Goal: Task Accomplishment & Management: Complete application form

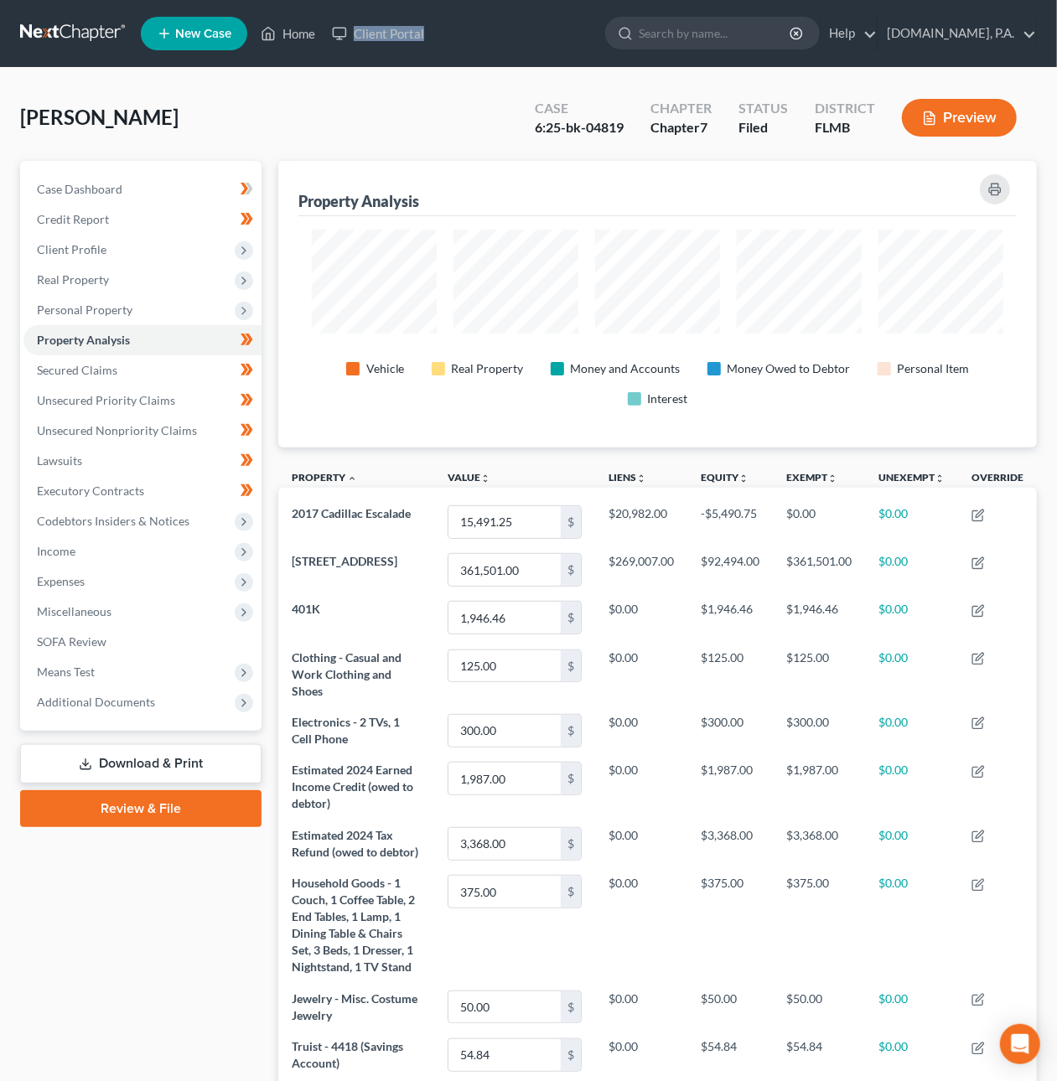
click at [72, 36] on link at bounding box center [73, 33] width 107 height 30
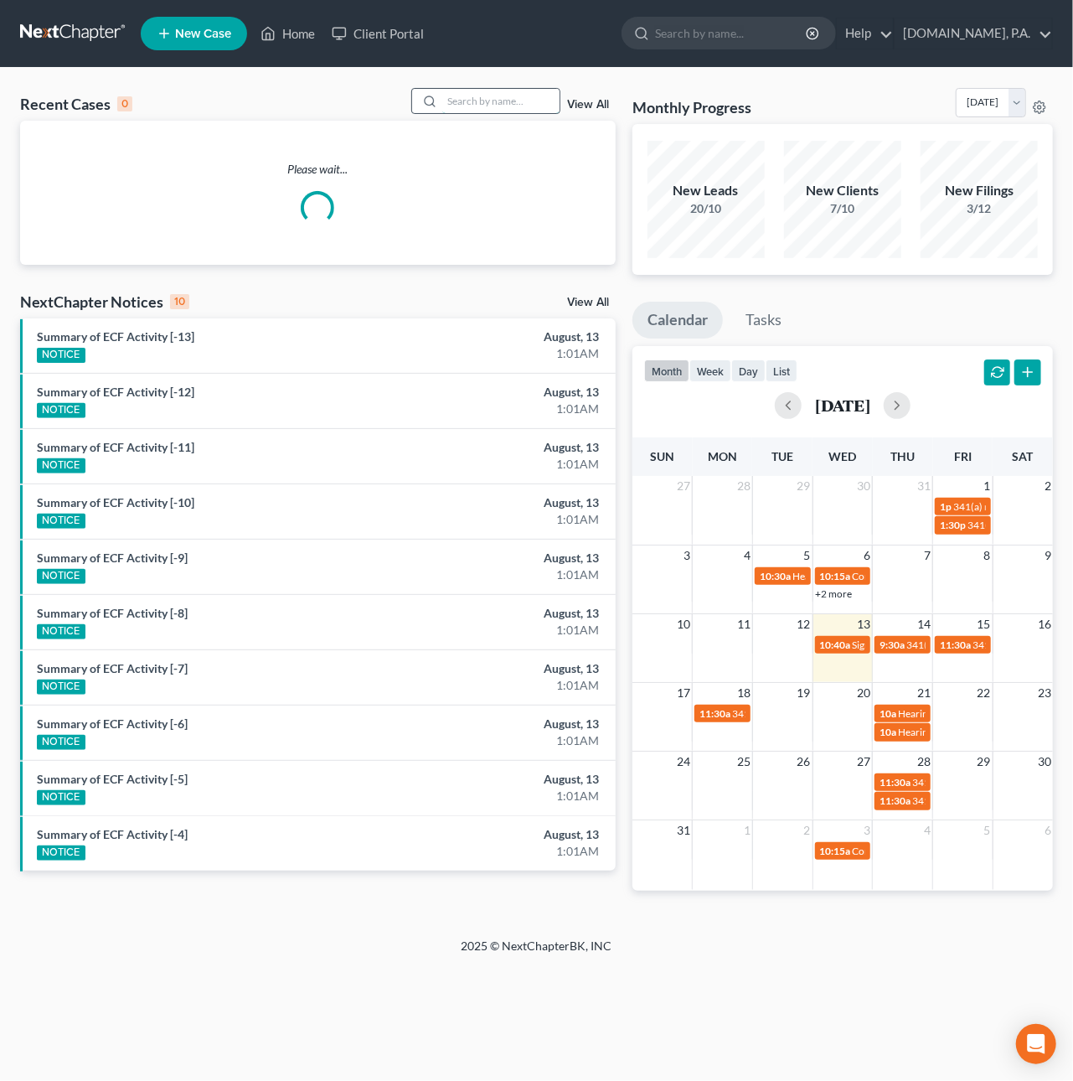
click at [498, 100] on input "search" at bounding box center [500, 101] width 117 height 24
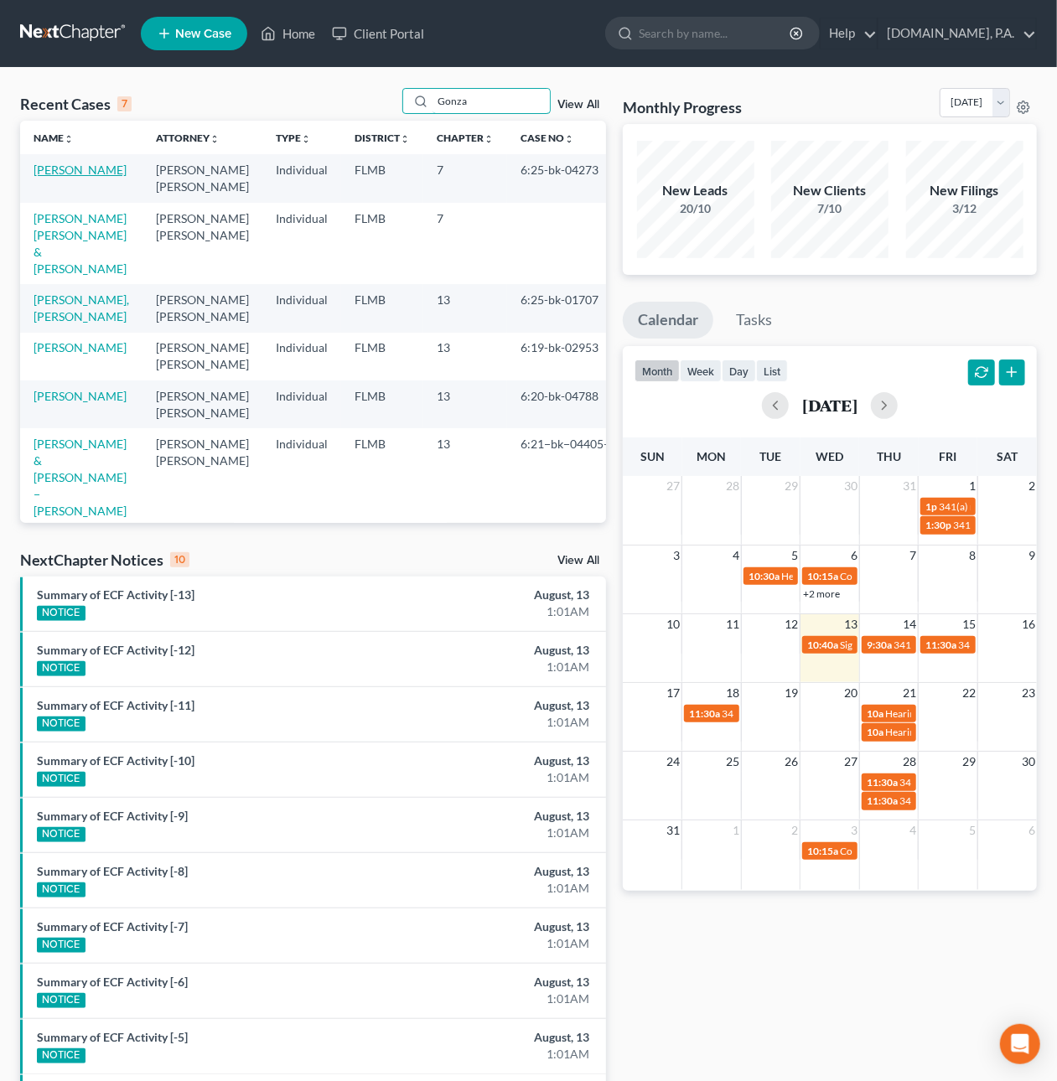
type input "Gonza"
click at [70, 175] on link "Gonzalez, Carmen" at bounding box center [80, 170] width 93 height 14
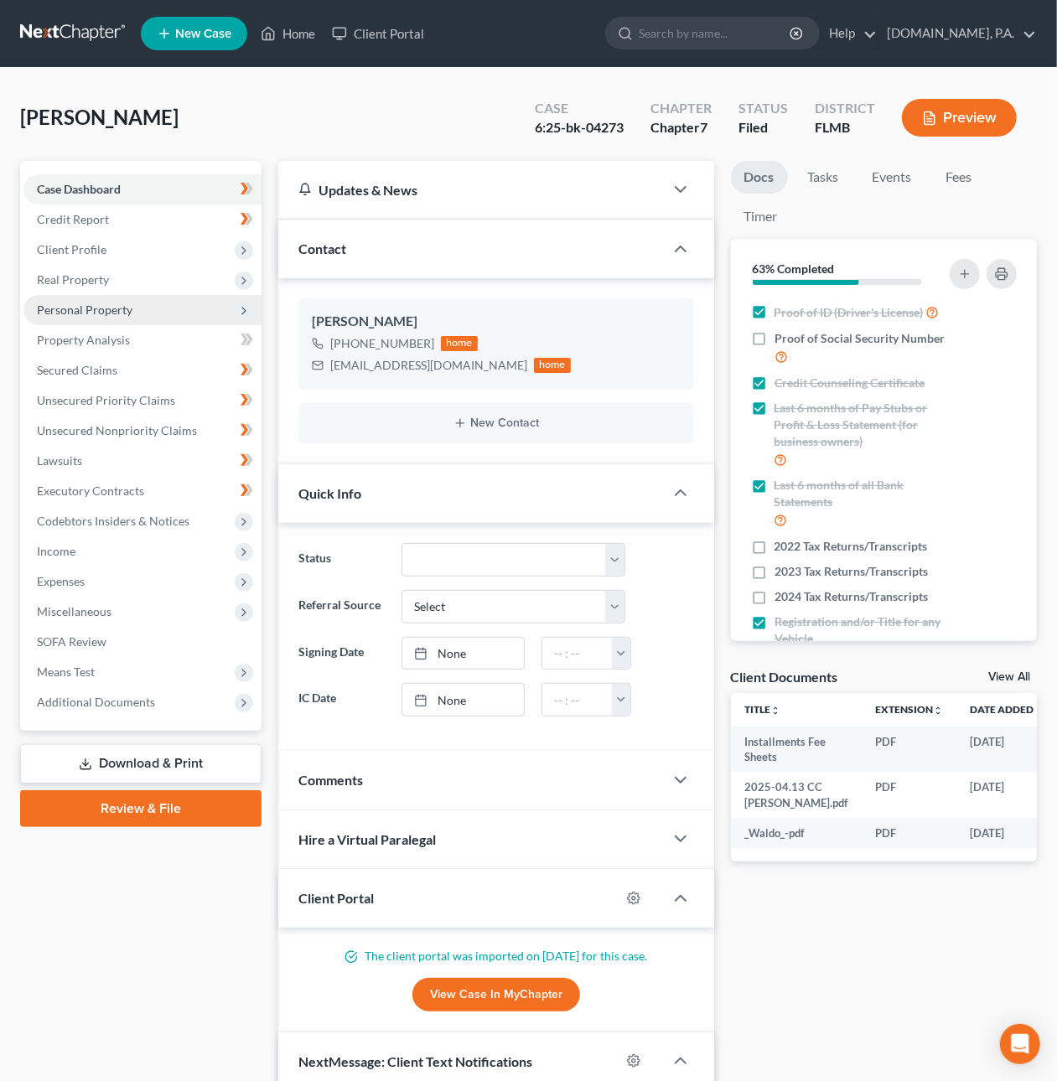
click at [95, 307] on span "Personal Property" at bounding box center [85, 309] width 96 height 14
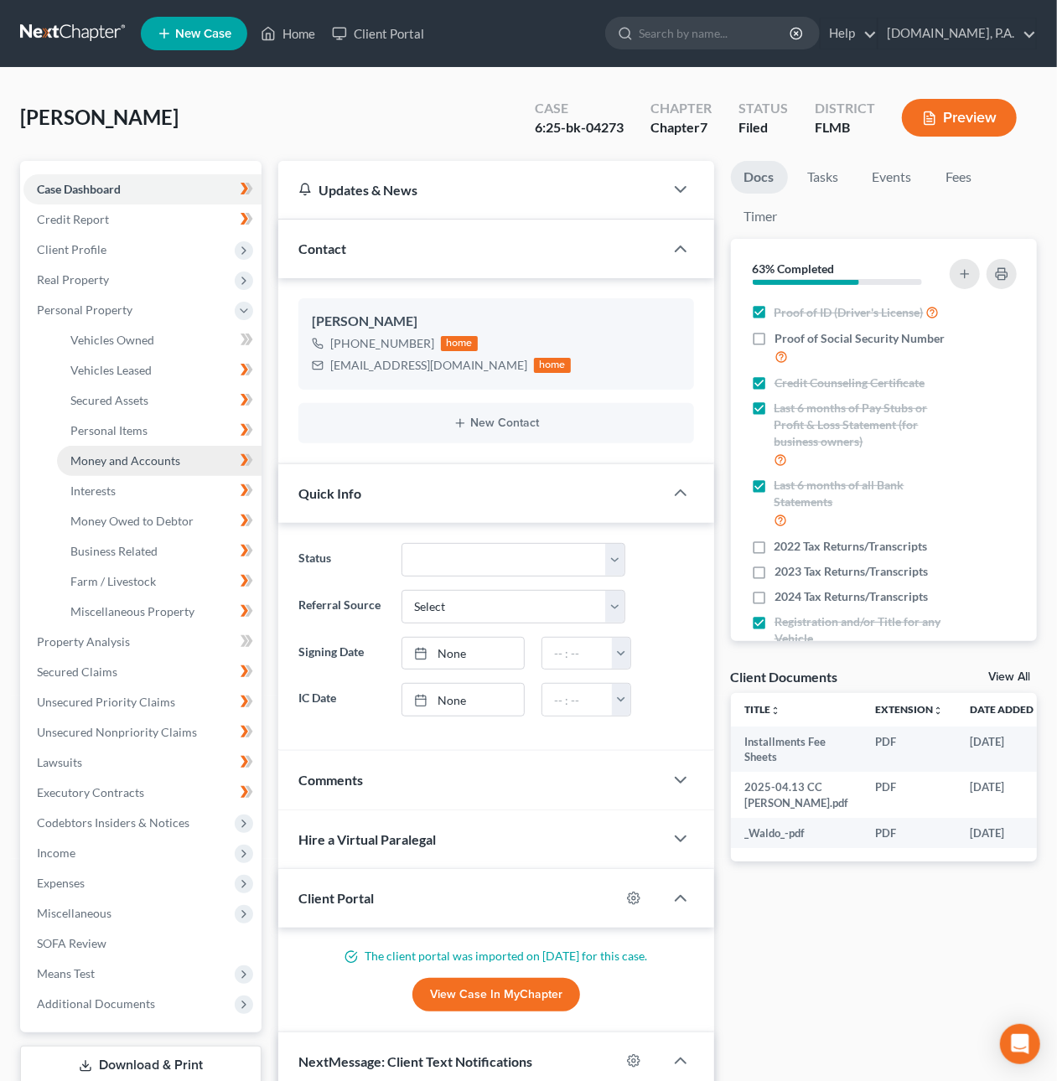
click at [138, 462] on span "Money and Accounts" at bounding box center [125, 460] width 110 height 14
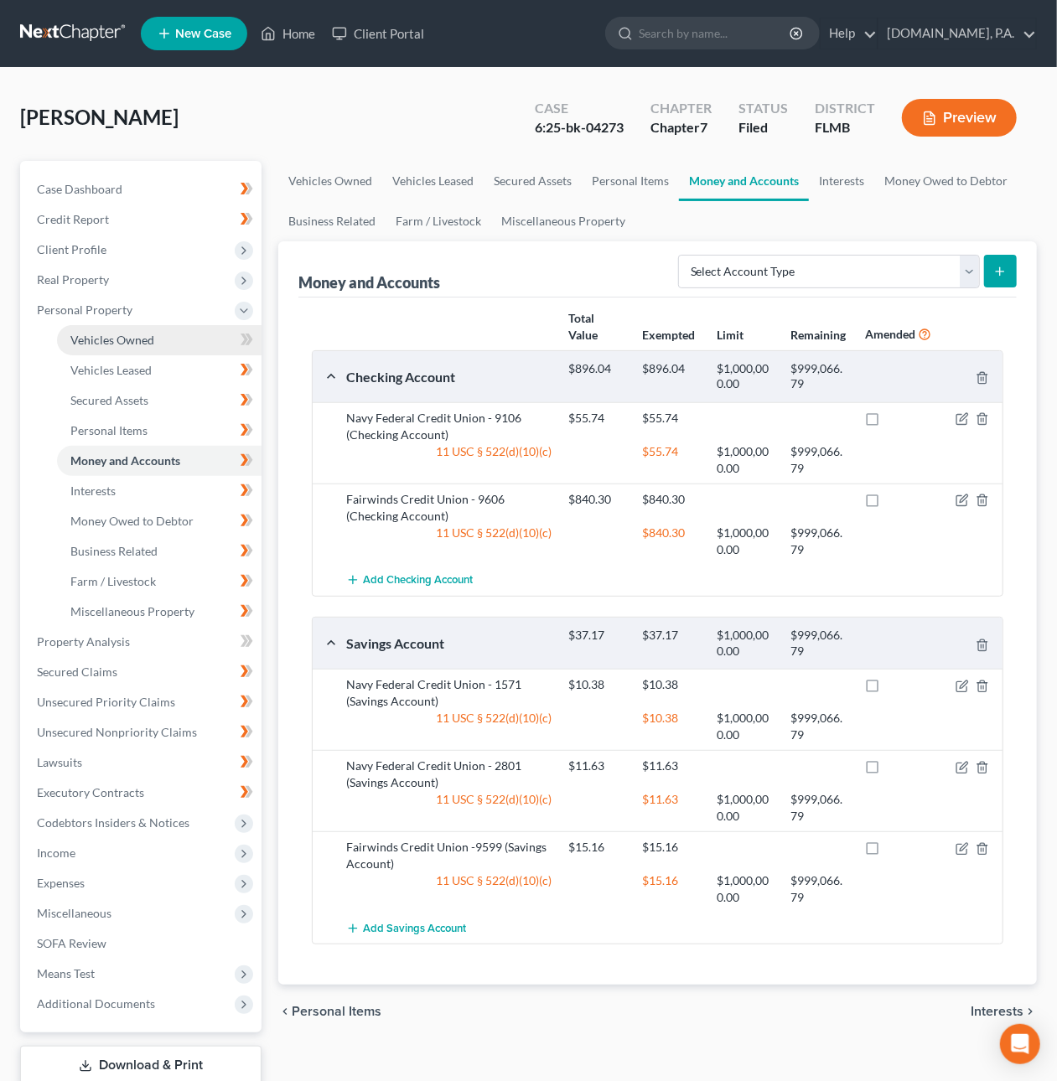
click at [106, 341] on span "Vehicles Owned" at bounding box center [112, 340] width 84 height 14
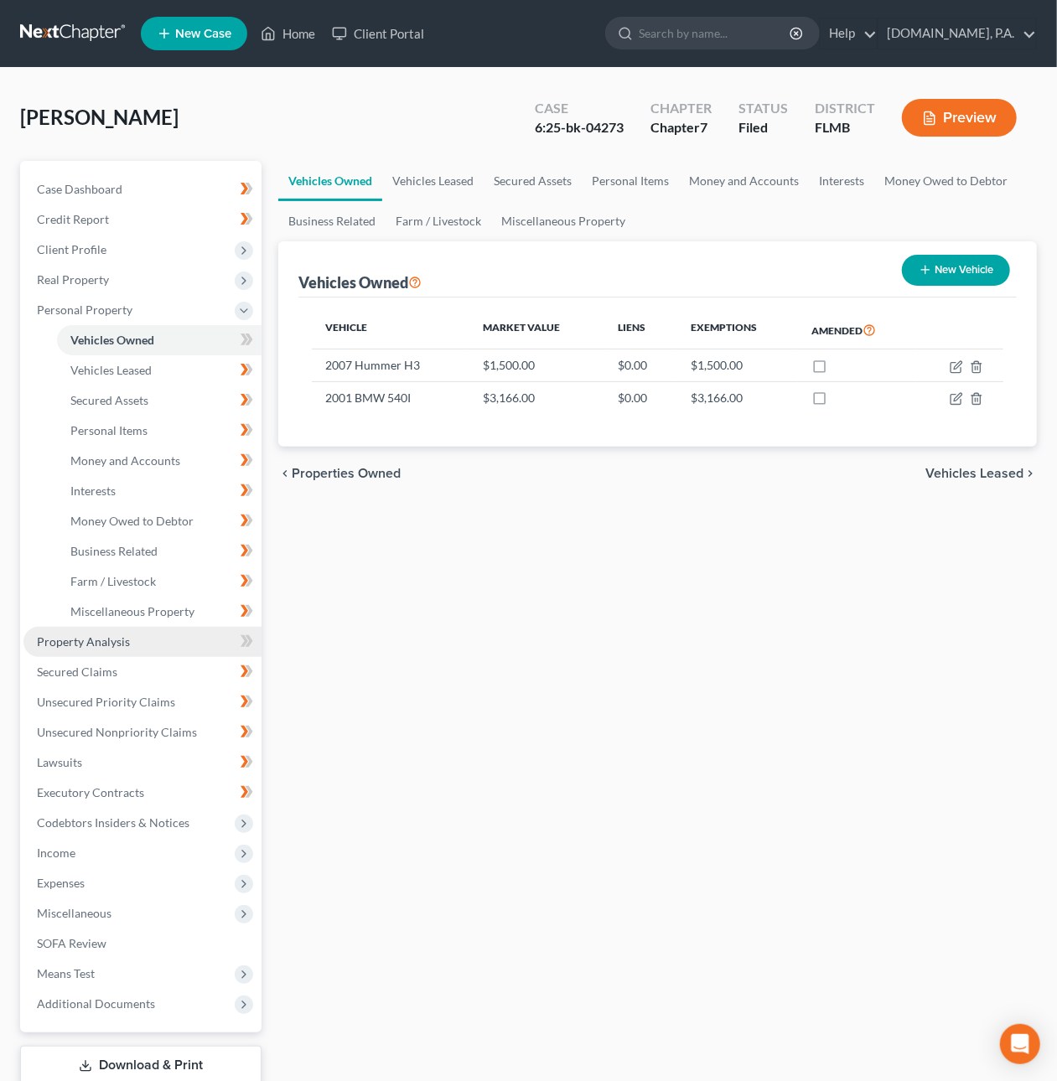
click at [106, 640] on span "Property Analysis" at bounding box center [83, 641] width 93 height 14
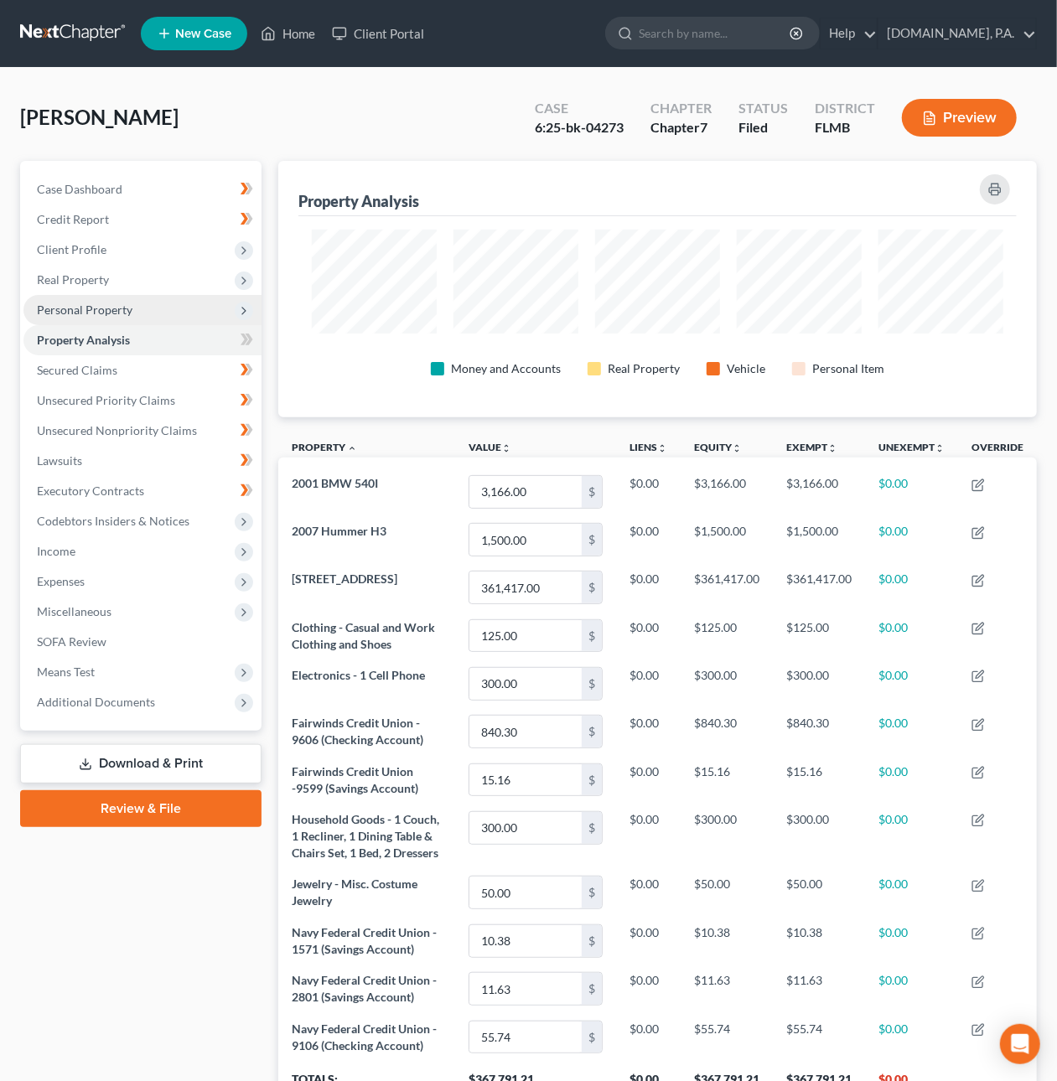
click at [95, 307] on span "Personal Property" at bounding box center [85, 309] width 96 height 14
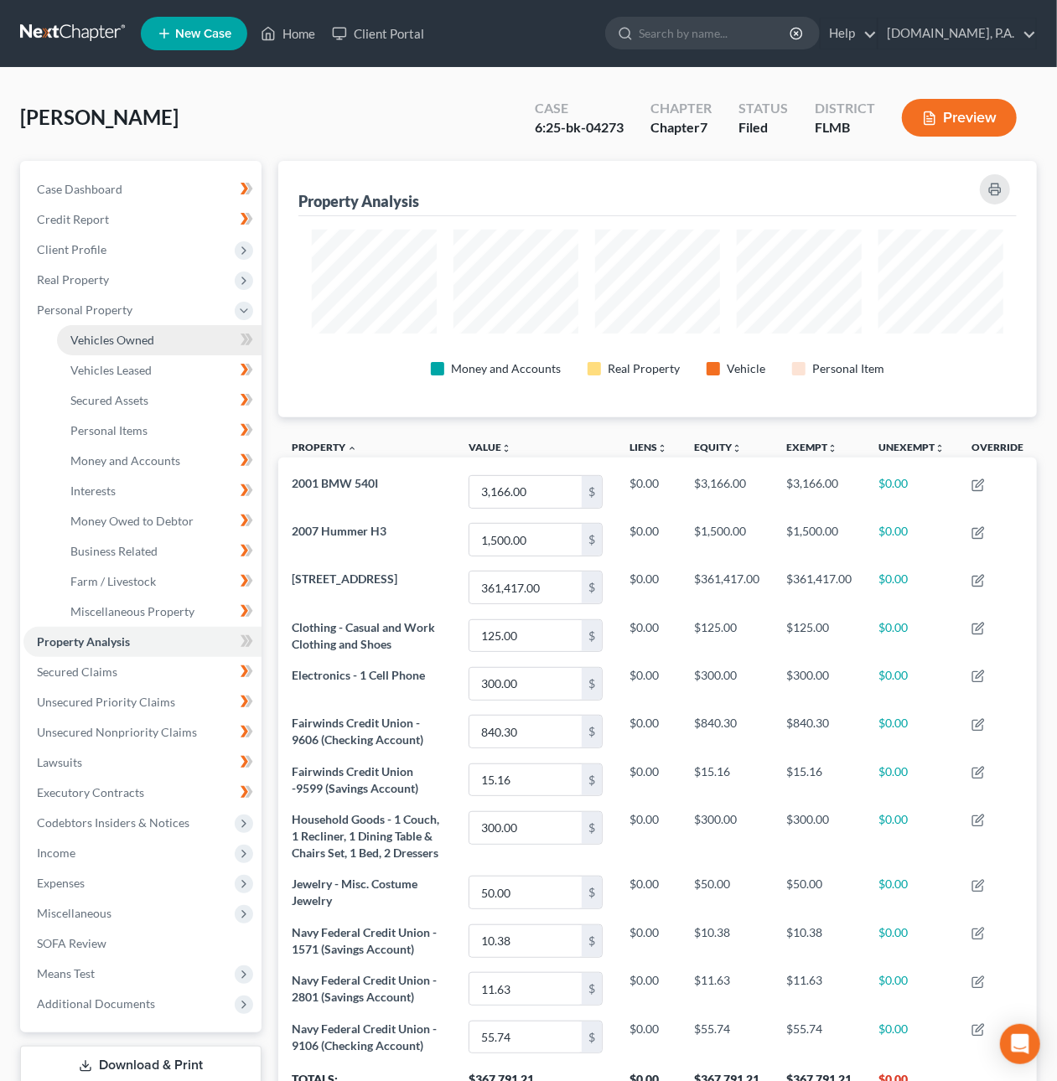
click at [114, 339] on span "Vehicles Owned" at bounding box center [112, 340] width 84 height 14
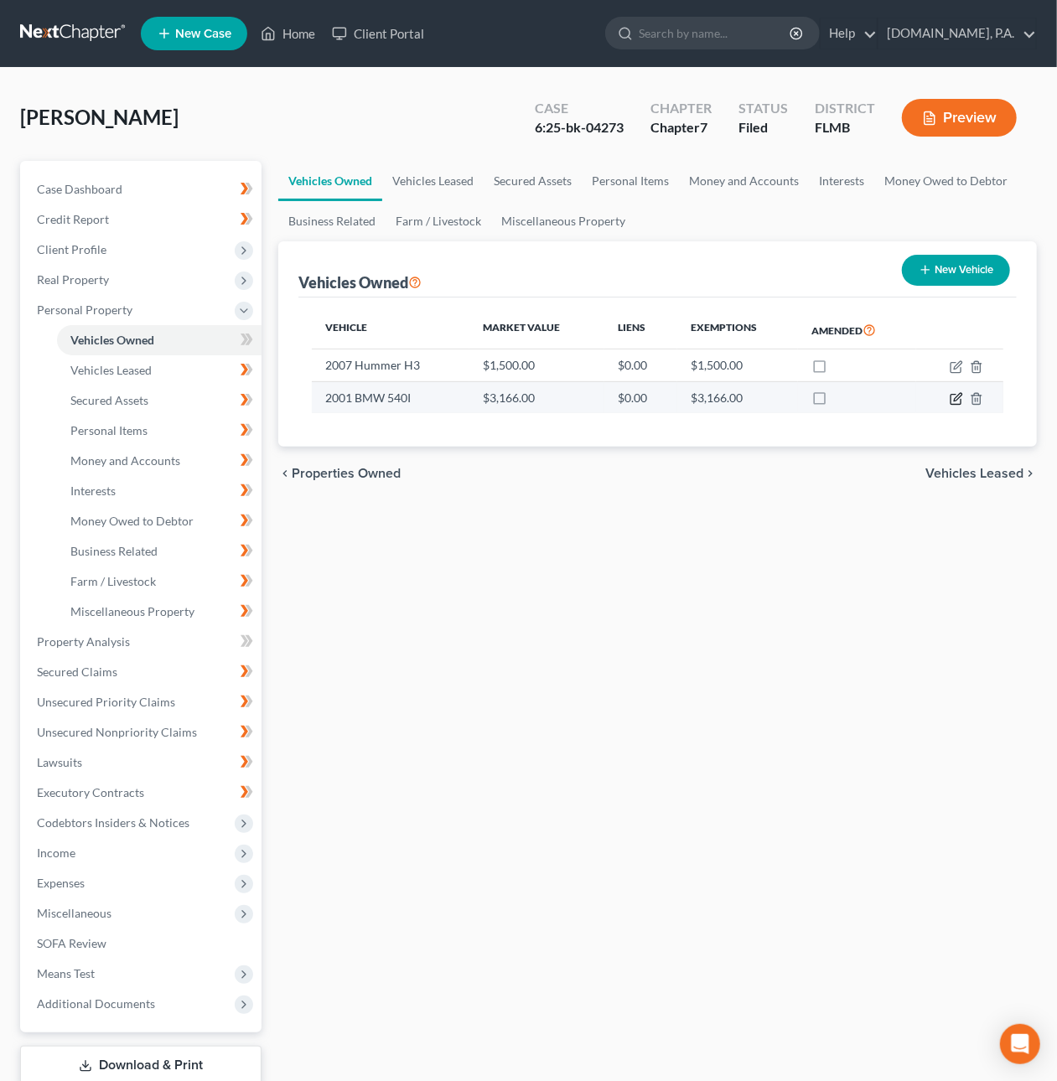
click at [953, 398] on icon "button" at bounding box center [955, 398] width 13 height 13
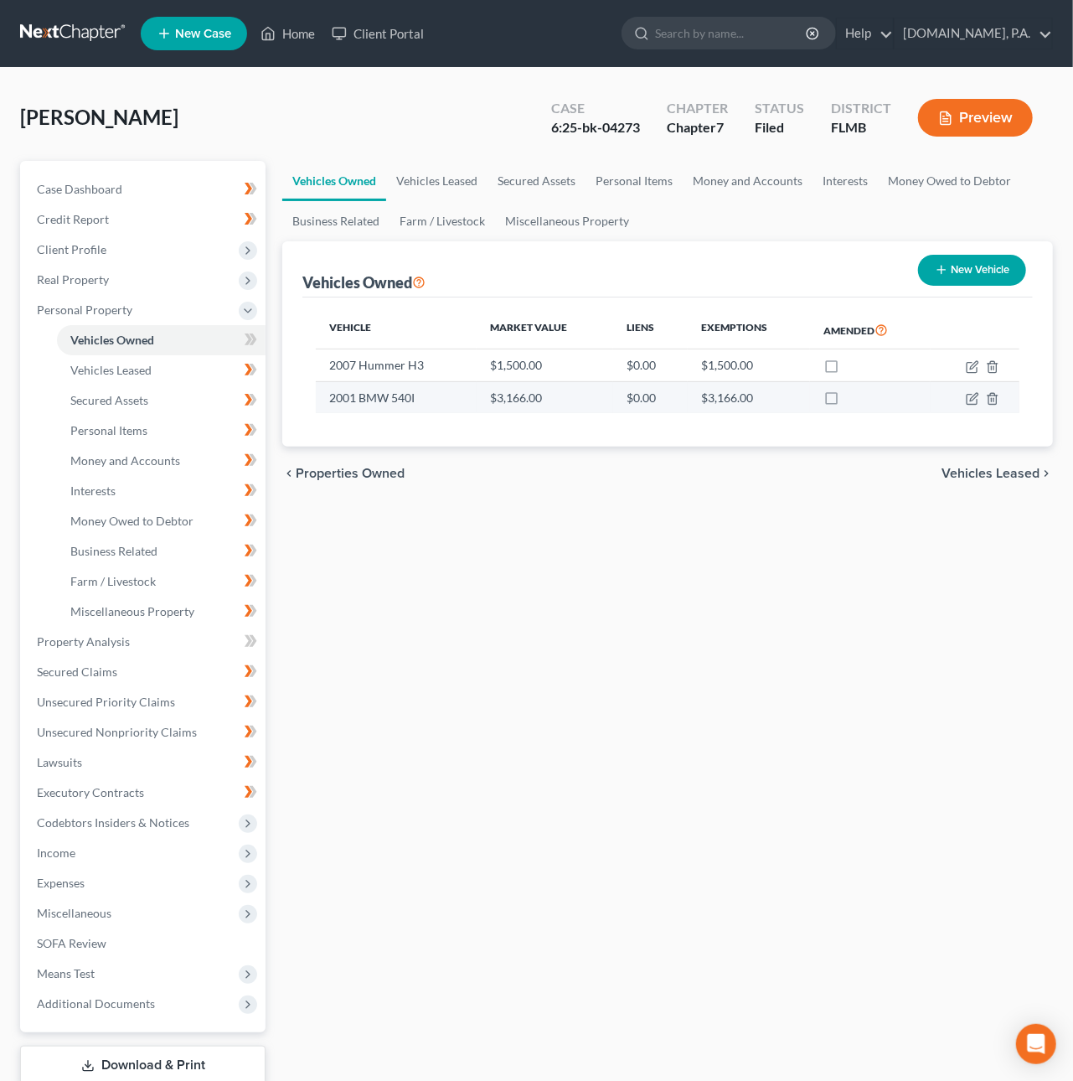
select select "0"
select select "25"
select select "3"
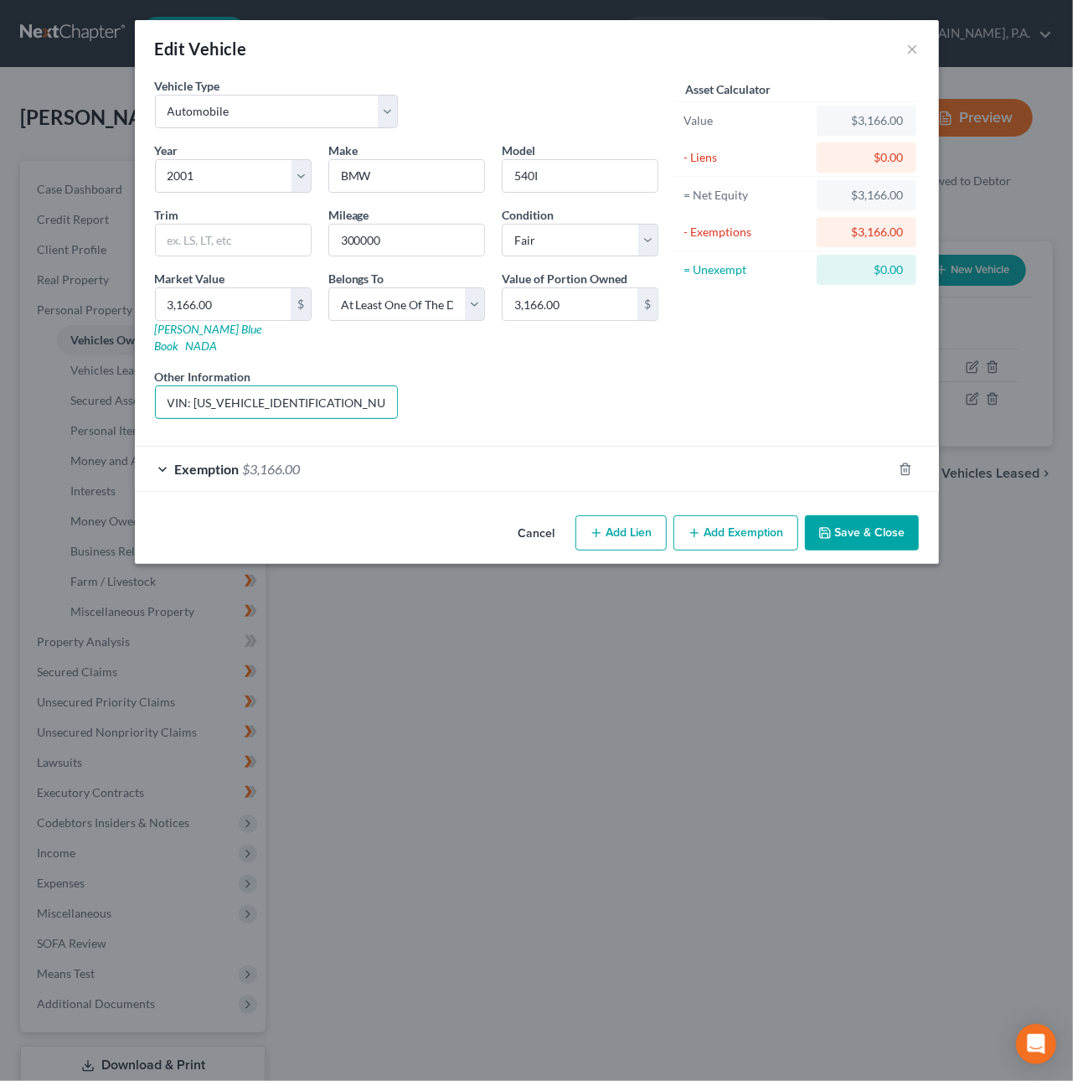
drag, startPoint x: 349, startPoint y: 390, endPoint x: -20, endPoint y: 378, distance: 369.7
click at [0, 378] on html "Home New Case Client Portal Fresh-Start.Law, P.A. dirk@fresh-start.law My Accou…" at bounding box center [536, 596] width 1073 height 1192
click at [539, 520] on button "Cancel" at bounding box center [537, 534] width 64 height 34
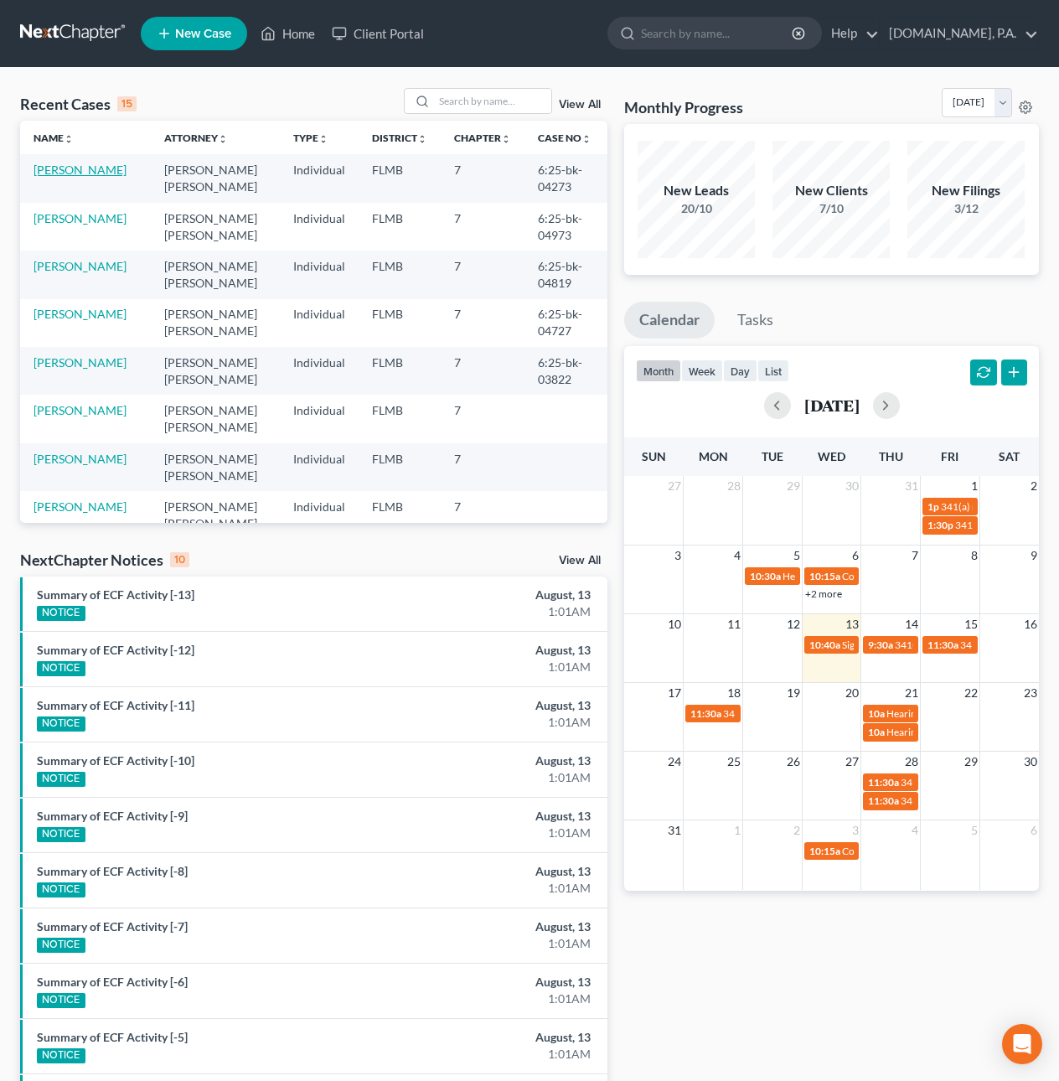
click at [99, 171] on link "[PERSON_NAME]" at bounding box center [80, 170] width 93 height 14
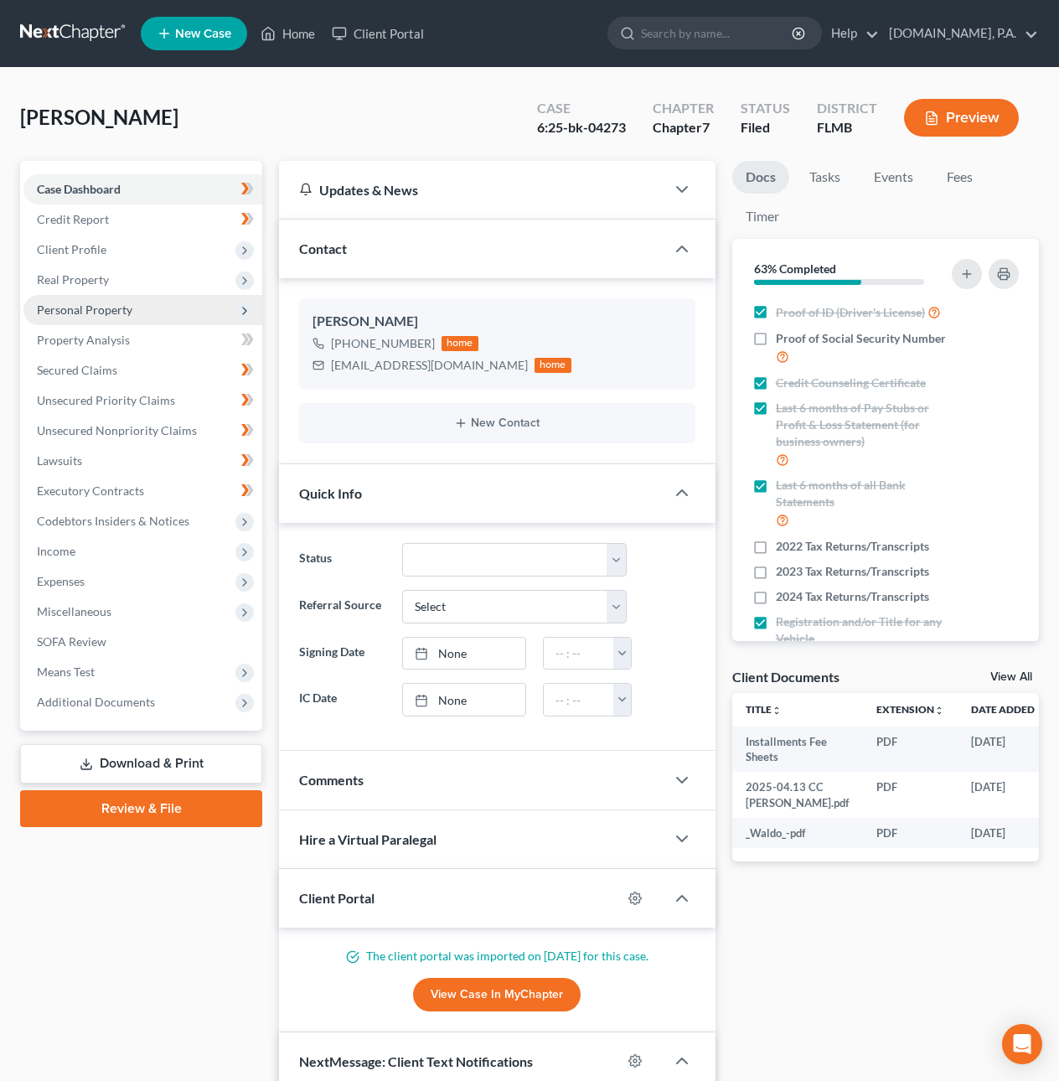
click at [97, 312] on span "Personal Property" at bounding box center [85, 309] width 96 height 14
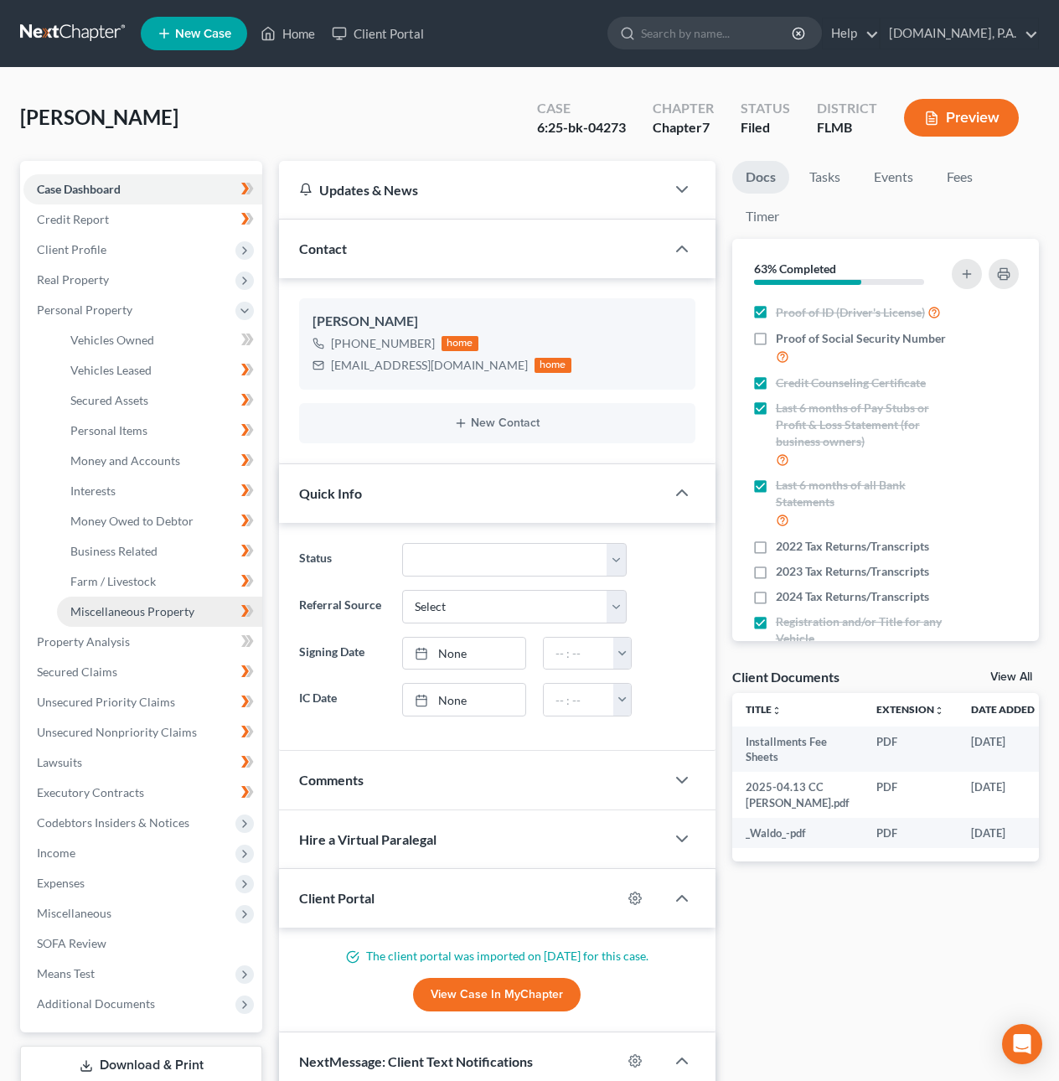
click at [118, 618] on link "Miscellaneous Property" at bounding box center [159, 612] width 205 height 30
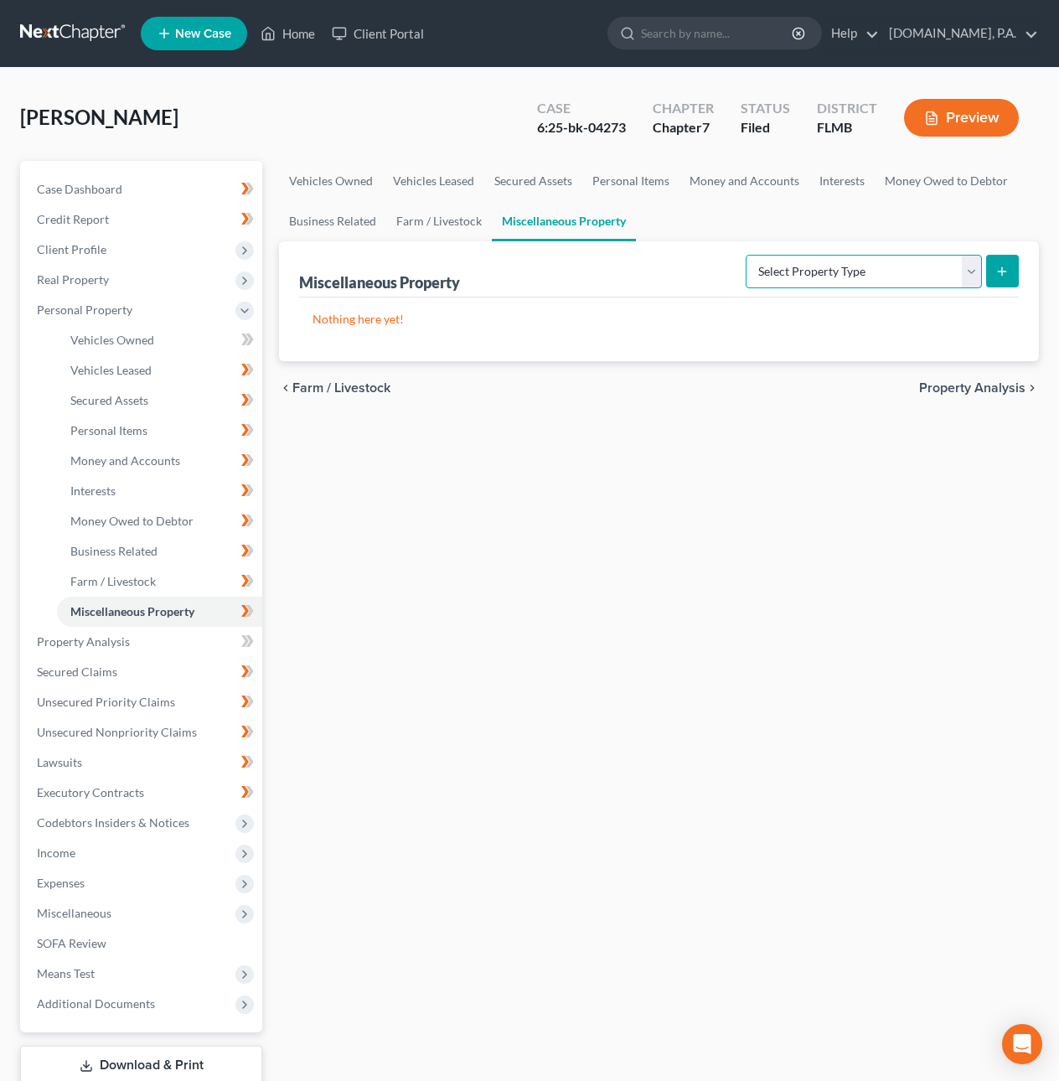
click at [858, 268] on select "Select Property Type Assigned for Creditor Benefit Within 1 Year Holding for An…" at bounding box center [864, 272] width 236 height 34
select select "transferred"
click at [999, 271] on icon "submit" at bounding box center [1001, 271] width 13 height 13
select select "Ordinary (within 2 years)"
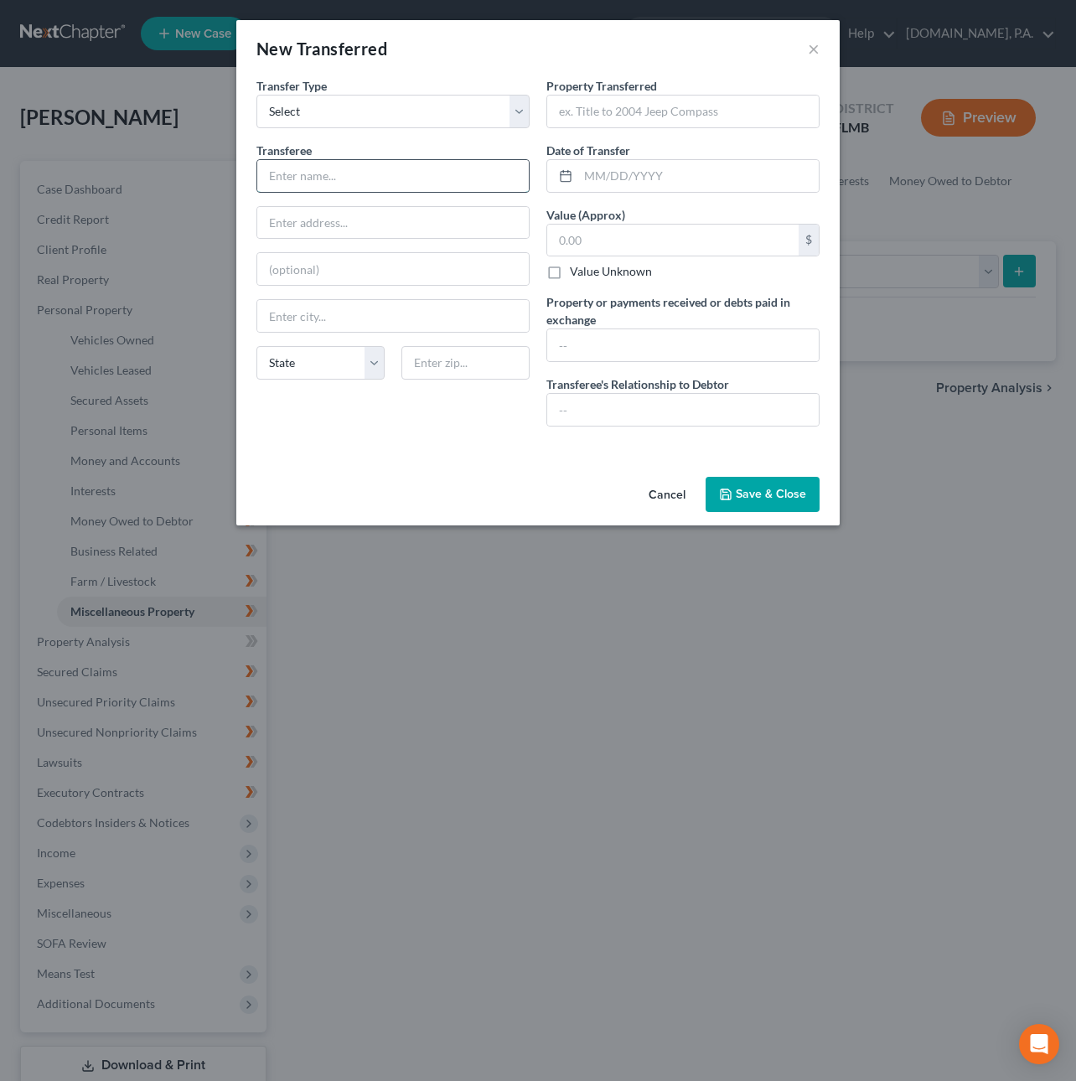
click at [379, 177] on input "text" at bounding box center [392, 176] width 271 height 32
type input "Vien Delgado"
click at [670, 119] on input "text" at bounding box center [682, 112] width 271 height 32
type input "2001 BMW 540i"
type input "1"
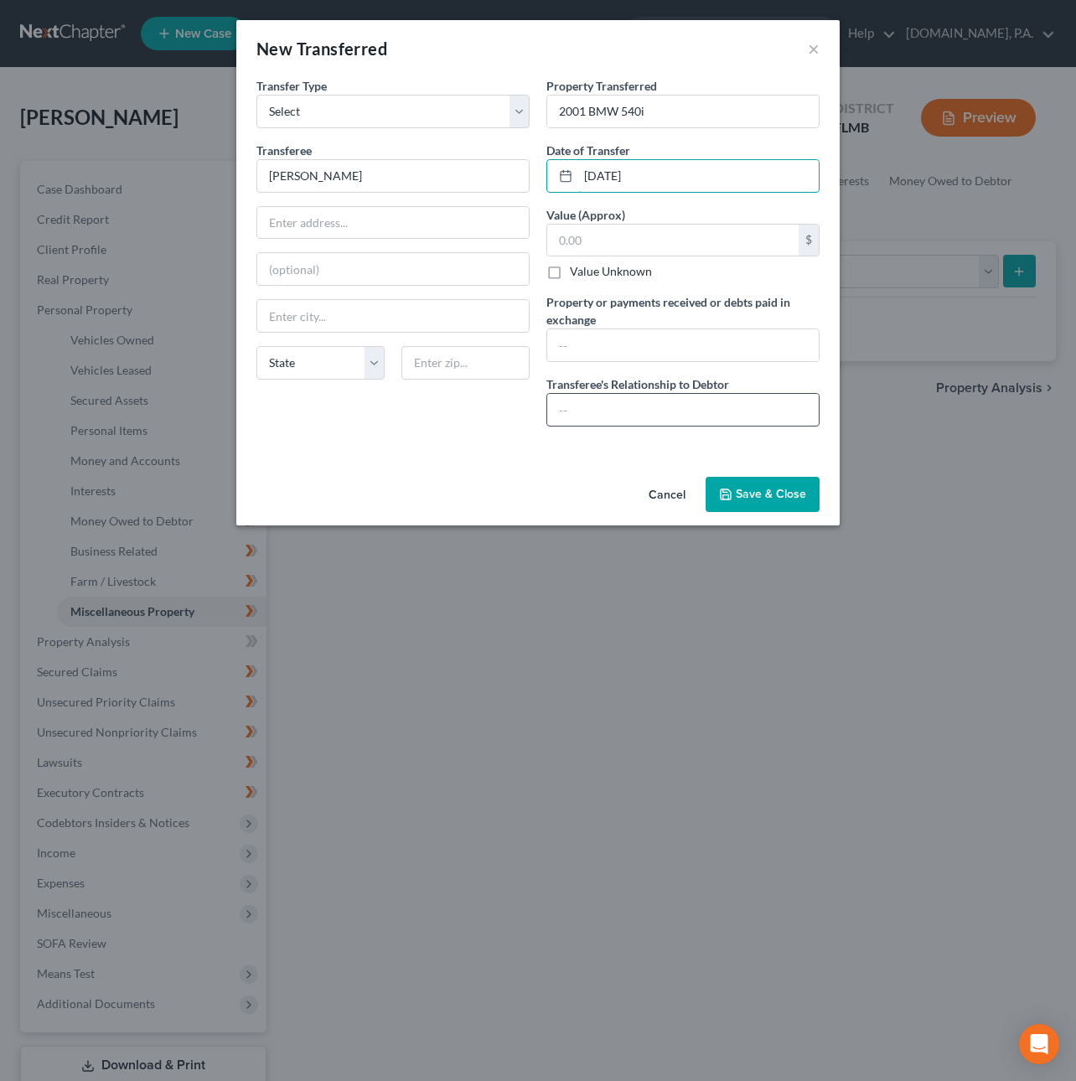
type input "09/11/2024"
click at [587, 414] on input "text" at bounding box center [682, 410] width 271 height 32
type input "Son"
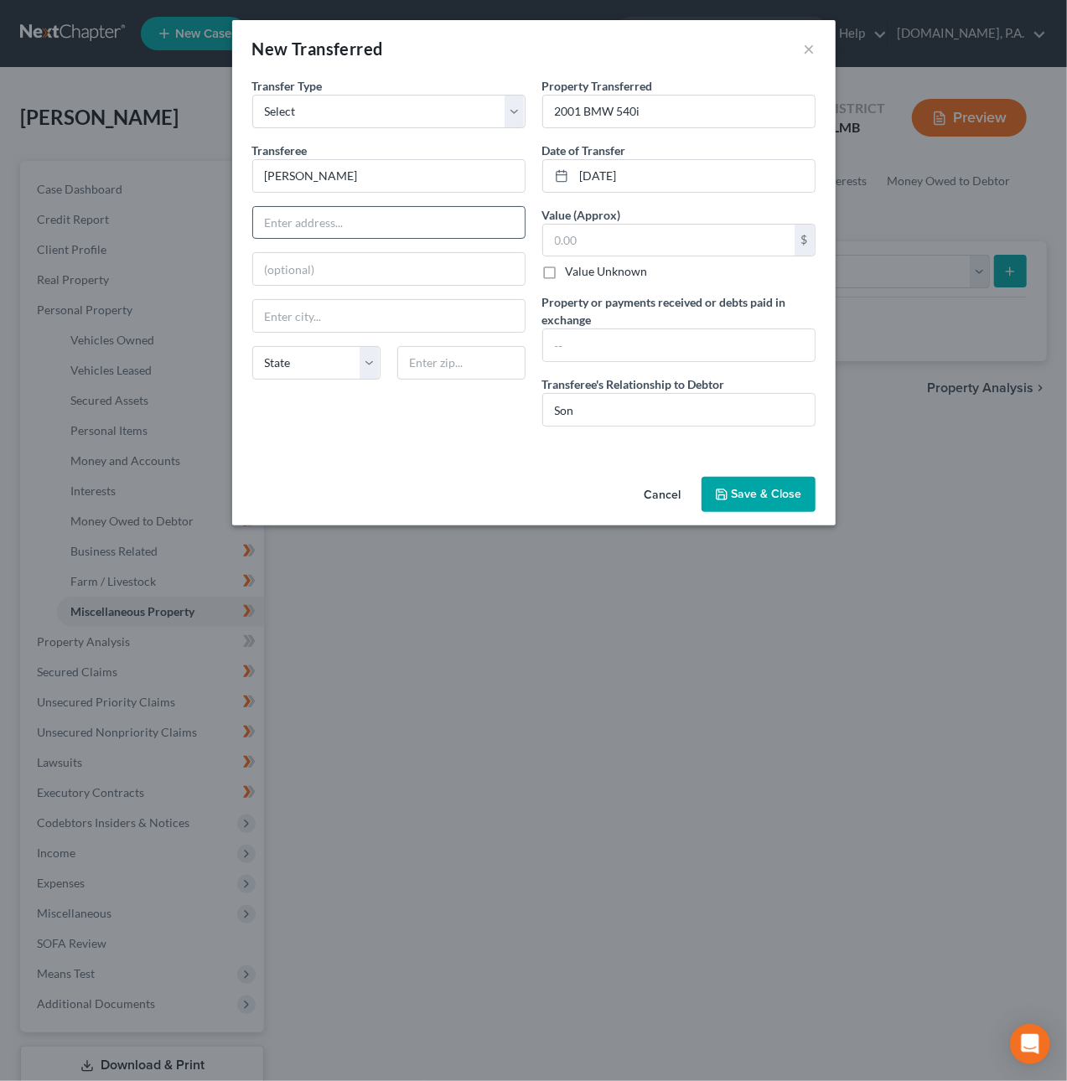
click at [304, 218] on input "text" at bounding box center [388, 223] width 271 height 32
type input "53 SOPS"
type input "CMR 402, BOX 1645"
type input "APO"
select select "2"
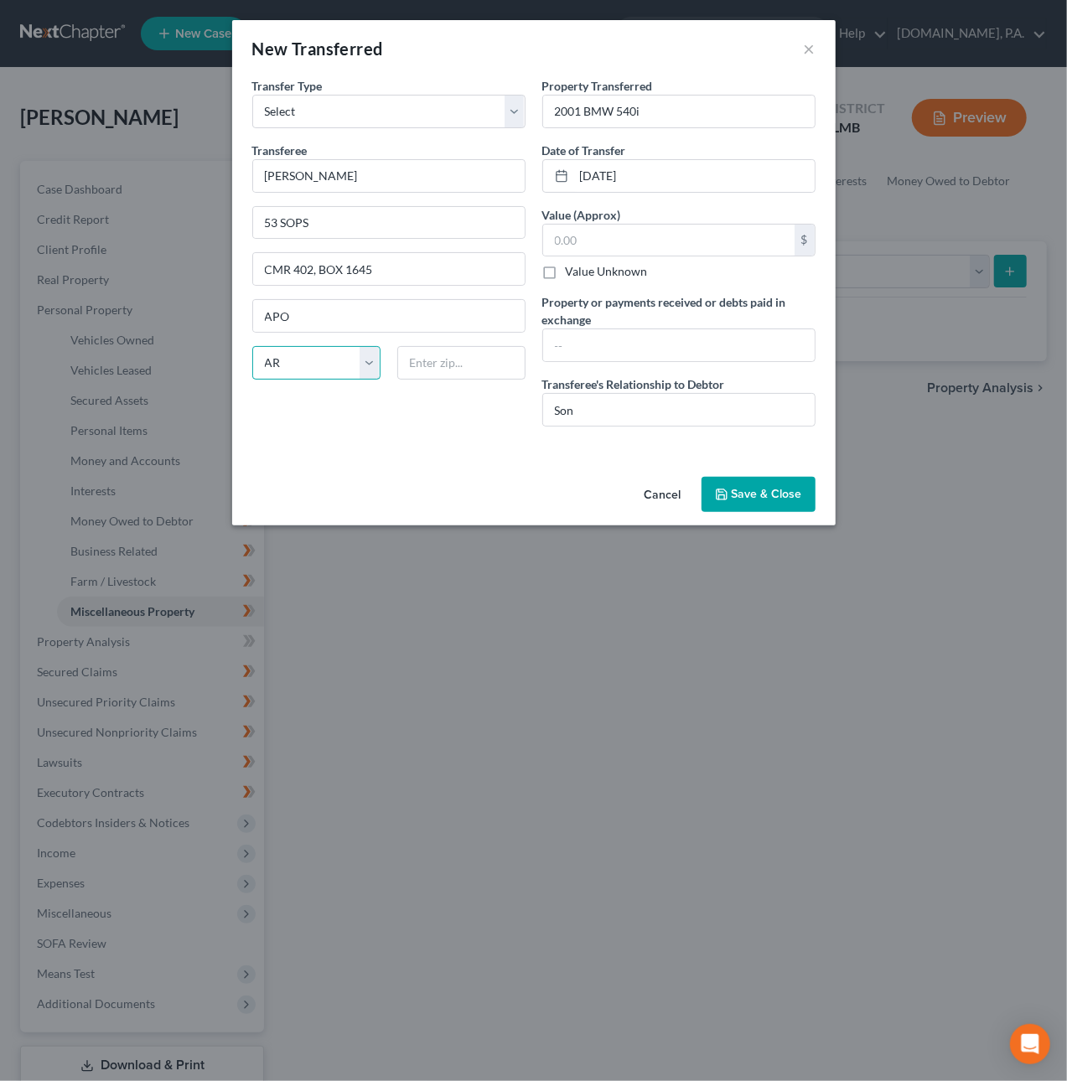
click at [302, 356] on select "State AL AK AR AZ CA CO CT DE DC FL GA GU HI ID IL IN IA KS KY LA ME MD MA MI M…" at bounding box center [316, 363] width 128 height 34
select select
click at [342, 316] on input "APO" at bounding box center [388, 316] width 271 height 32
type input "APO AE"
click at [453, 363] on input "text" at bounding box center [461, 363] width 128 height 34
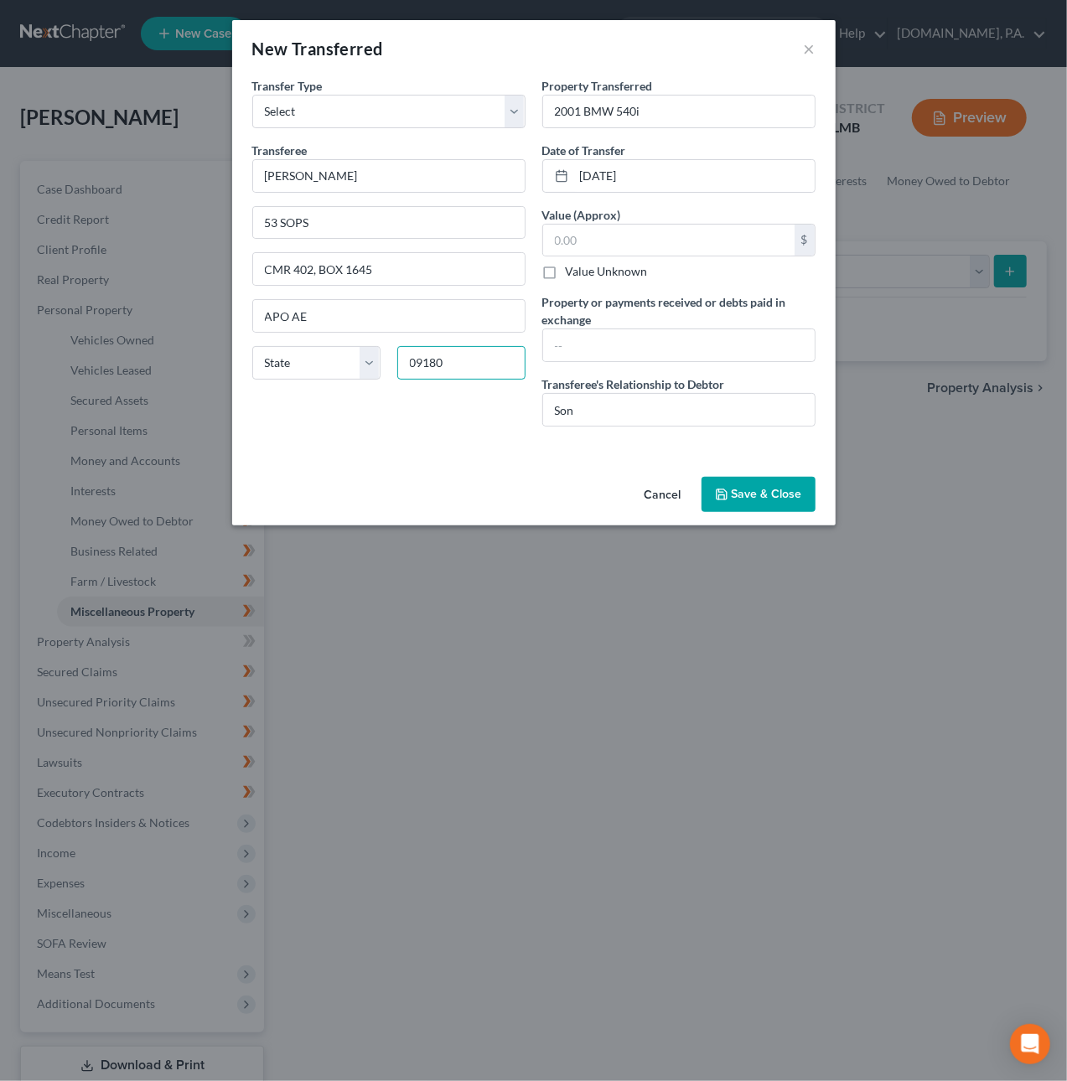
type input "09180"
click at [726, 495] on icon "button" at bounding box center [721, 494] width 10 height 10
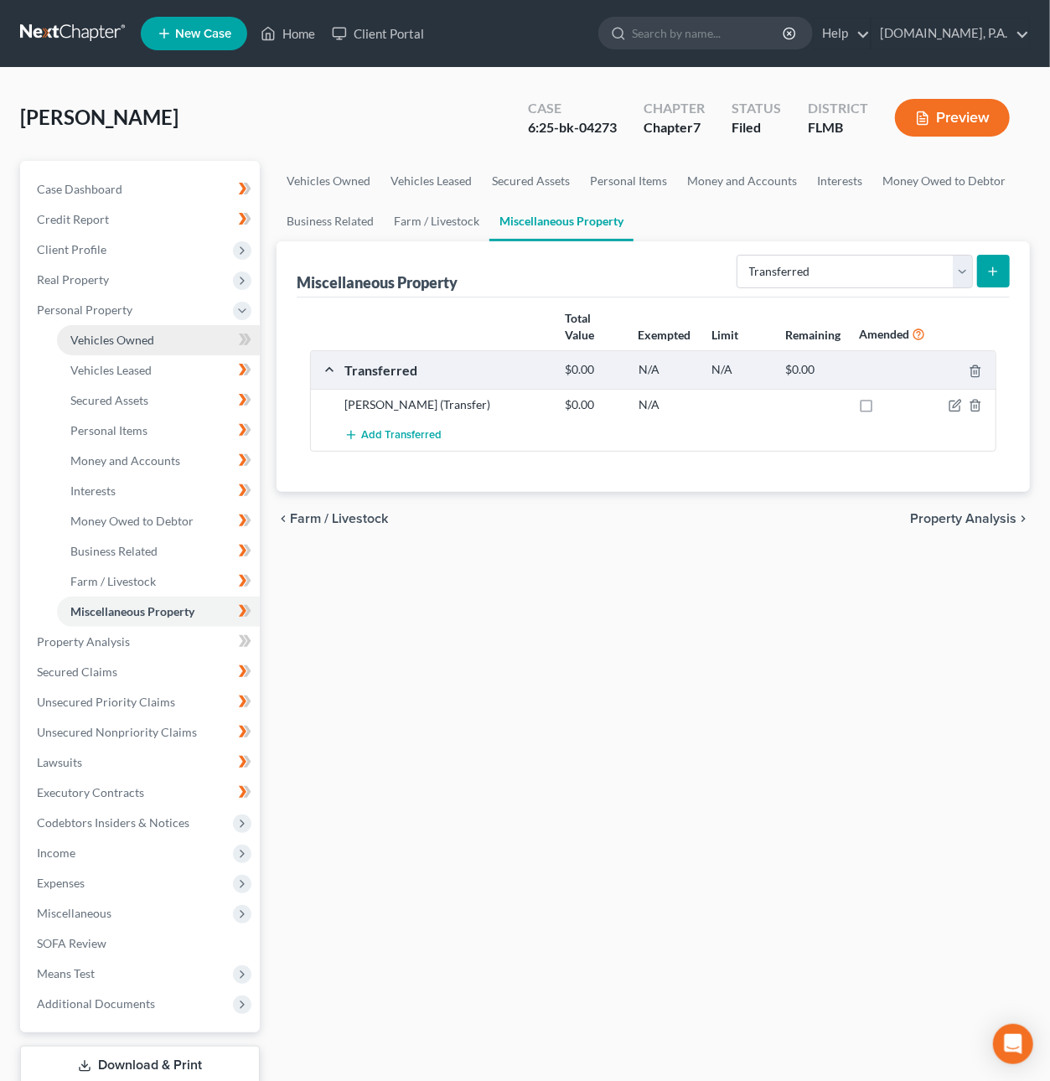
click at [121, 344] on span "Vehicles Owned" at bounding box center [112, 340] width 84 height 14
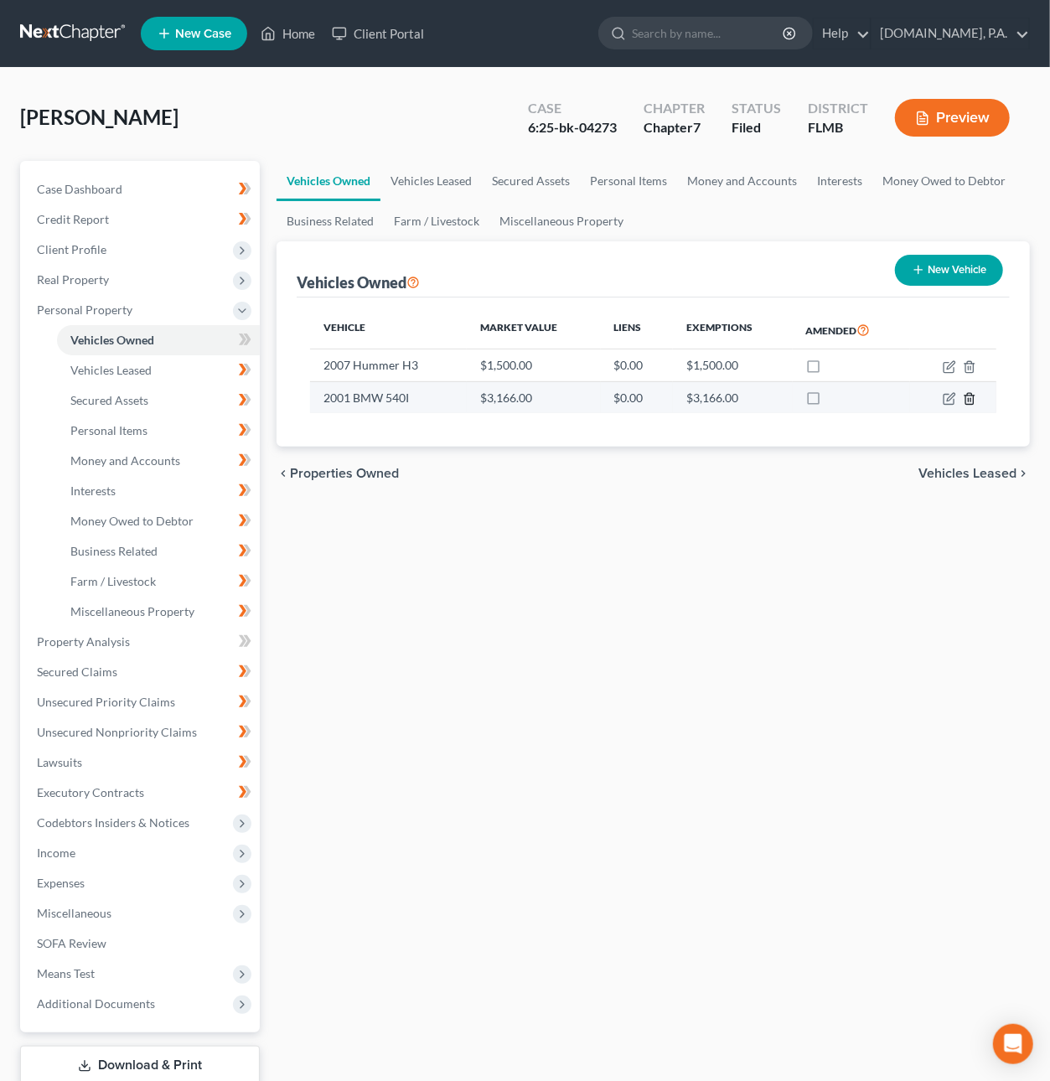
click at [973, 396] on icon "button" at bounding box center [969, 398] width 8 height 11
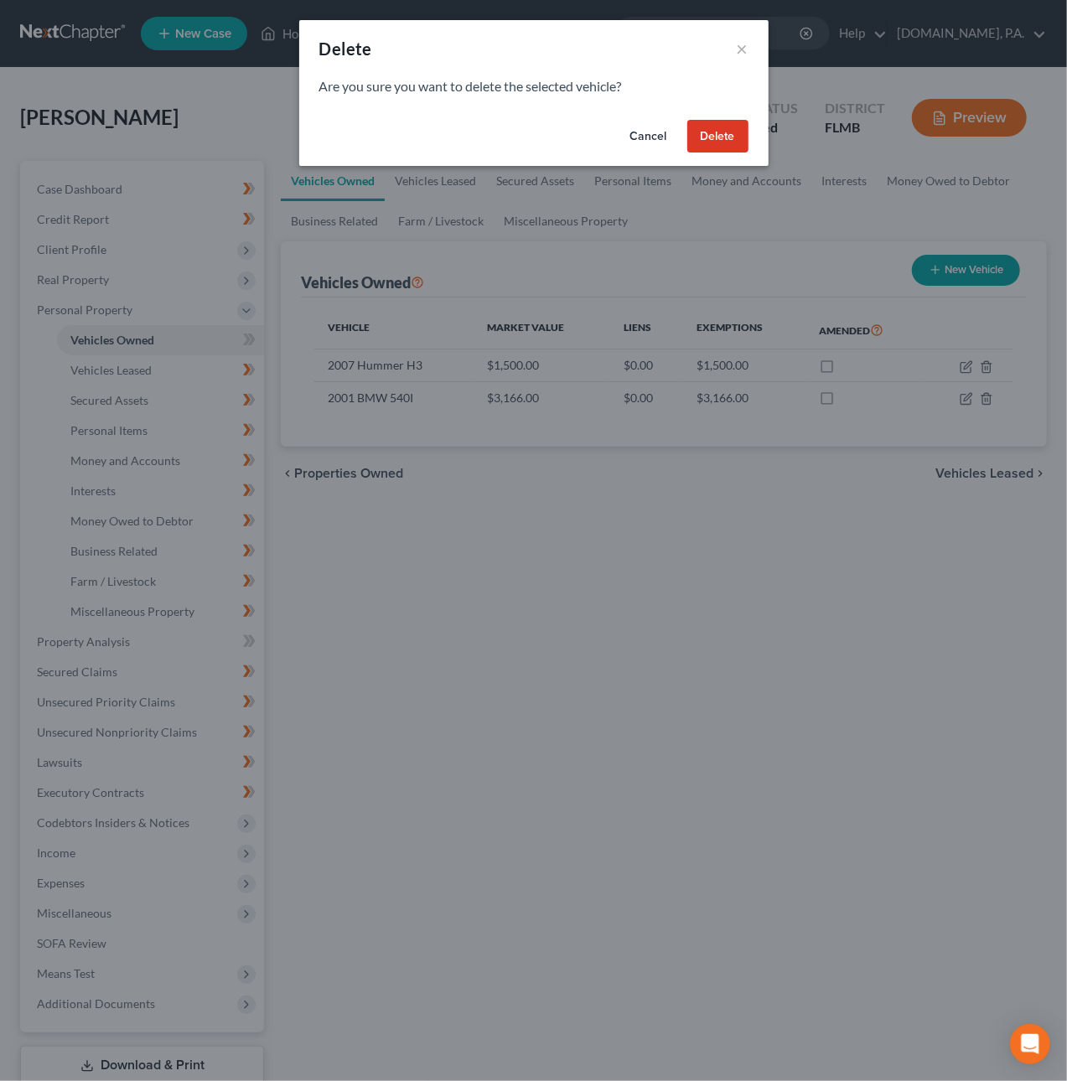
click at [713, 139] on button "Delete" at bounding box center [717, 137] width 61 height 34
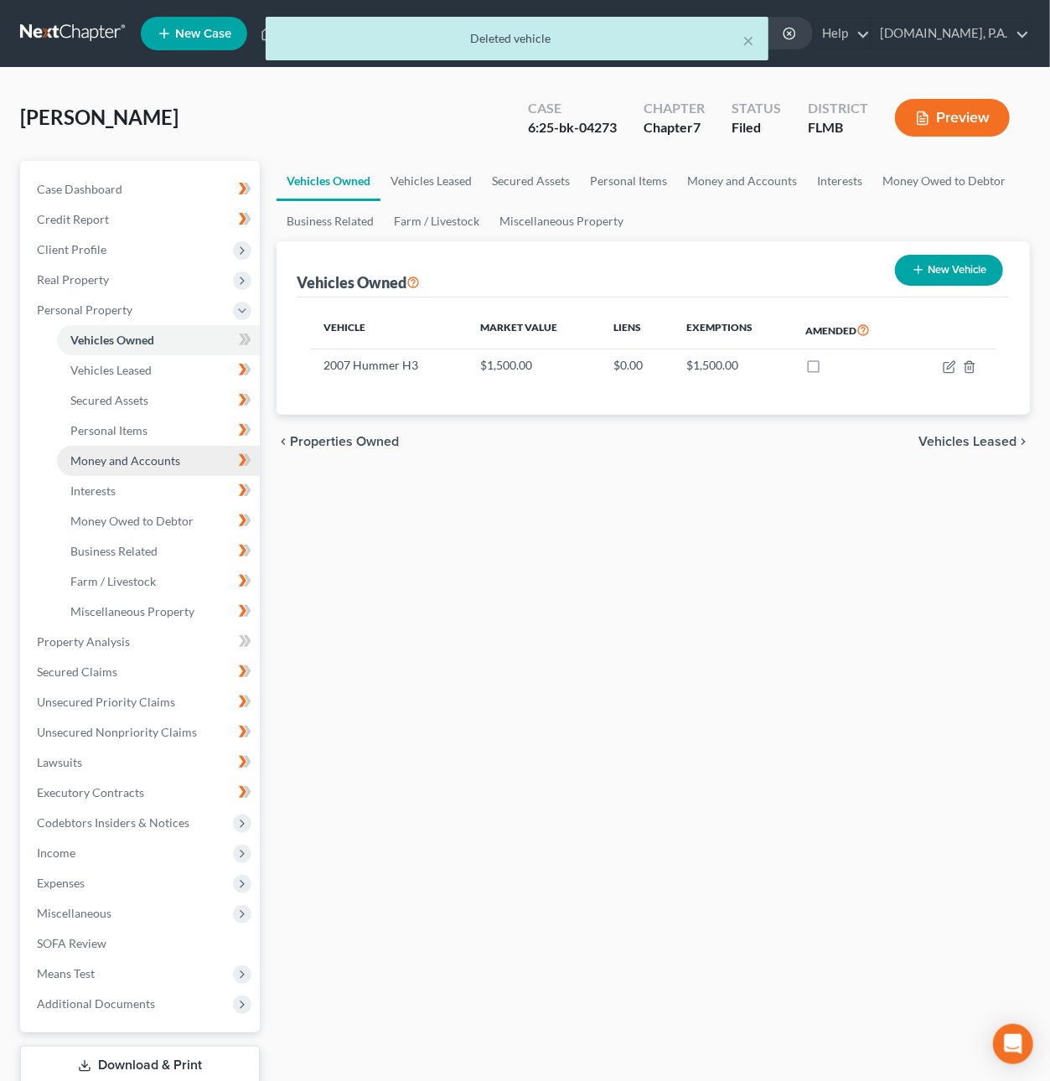
click at [127, 457] on span "Money and Accounts" at bounding box center [125, 460] width 110 height 14
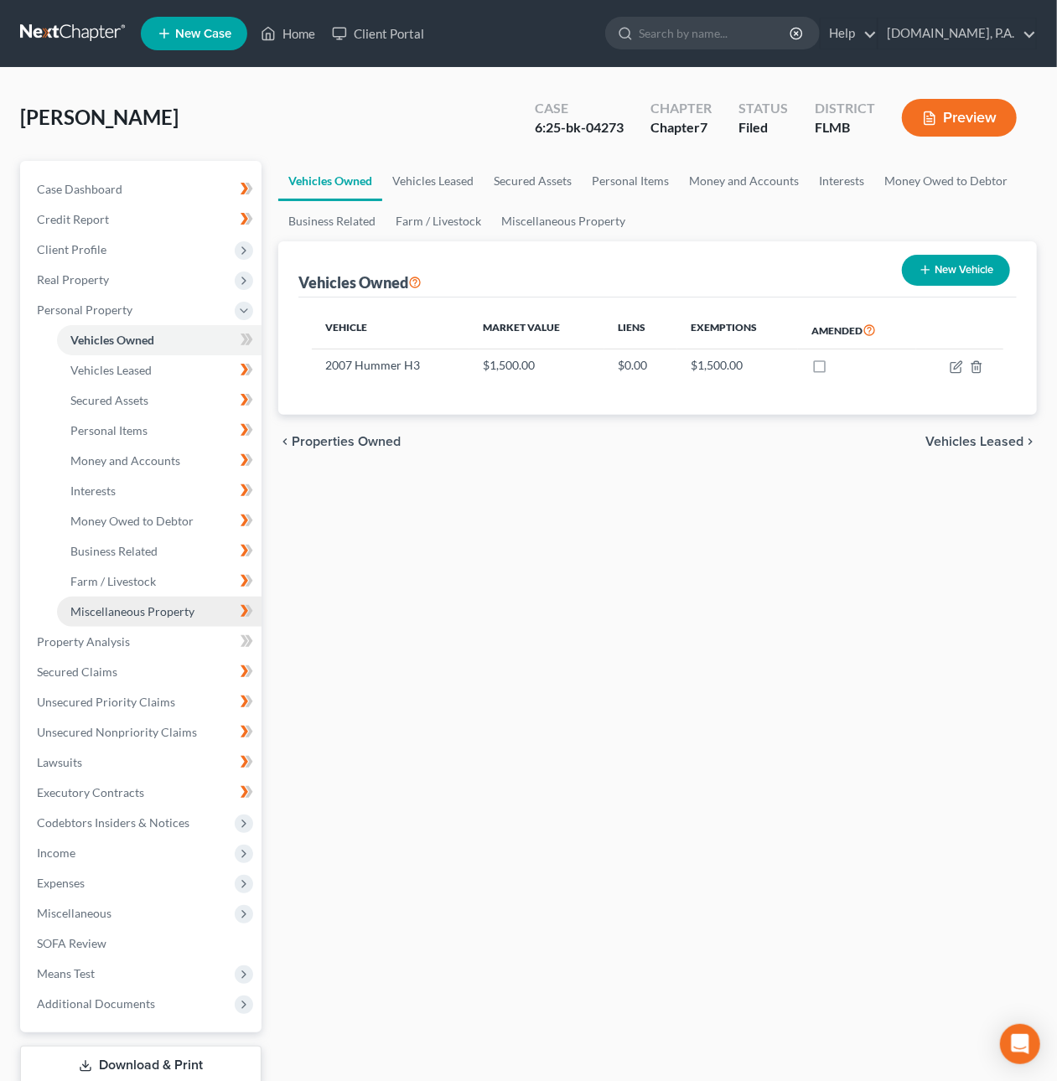
click at [123, 607] on span "Miscellaneous Property" at bounding box center [132, 611] width 124 height 14
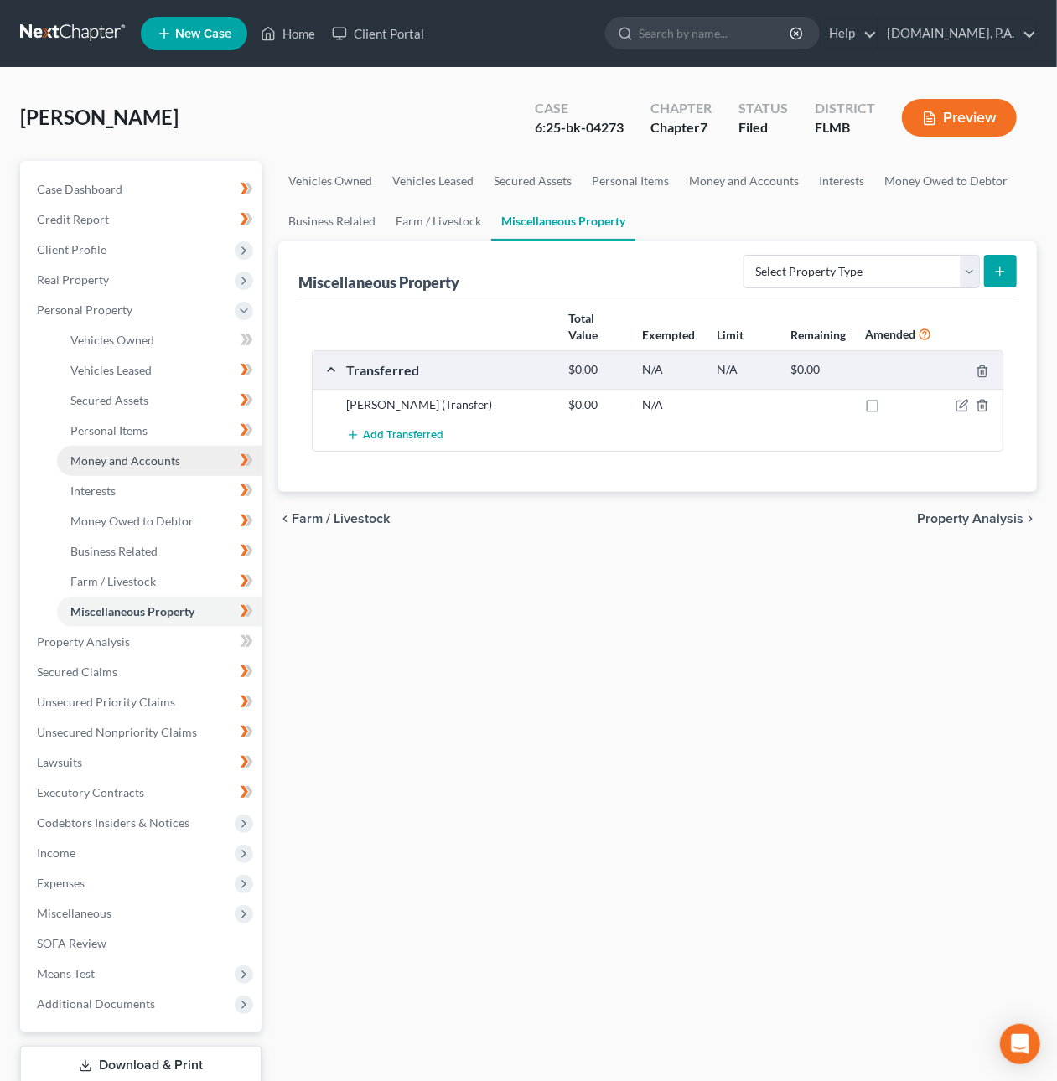
click at [113, 457] on span "Money and Accounts" at bounding box center [125, 460] width 110 height 14
